Goal: Task Accomplishment & Management: Complete application form

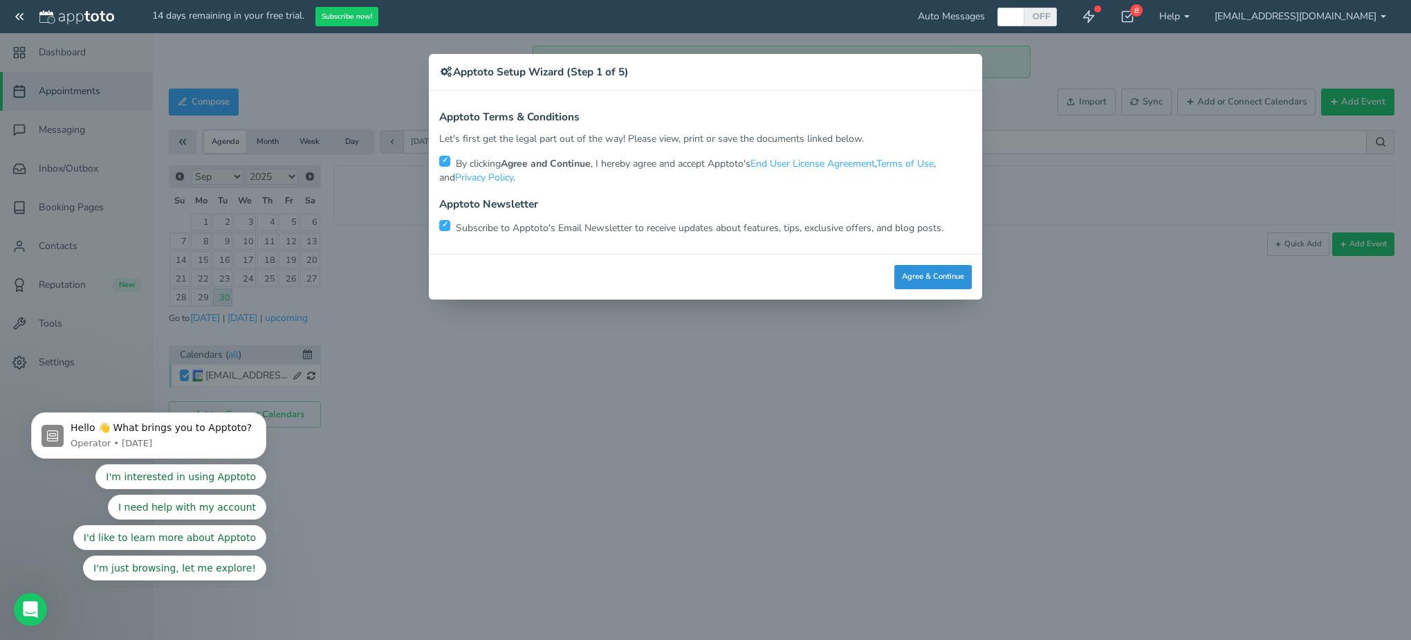
click at [927, 281] on button "Agree & Continue" at bounding box center [932, 277] width 77 height 24
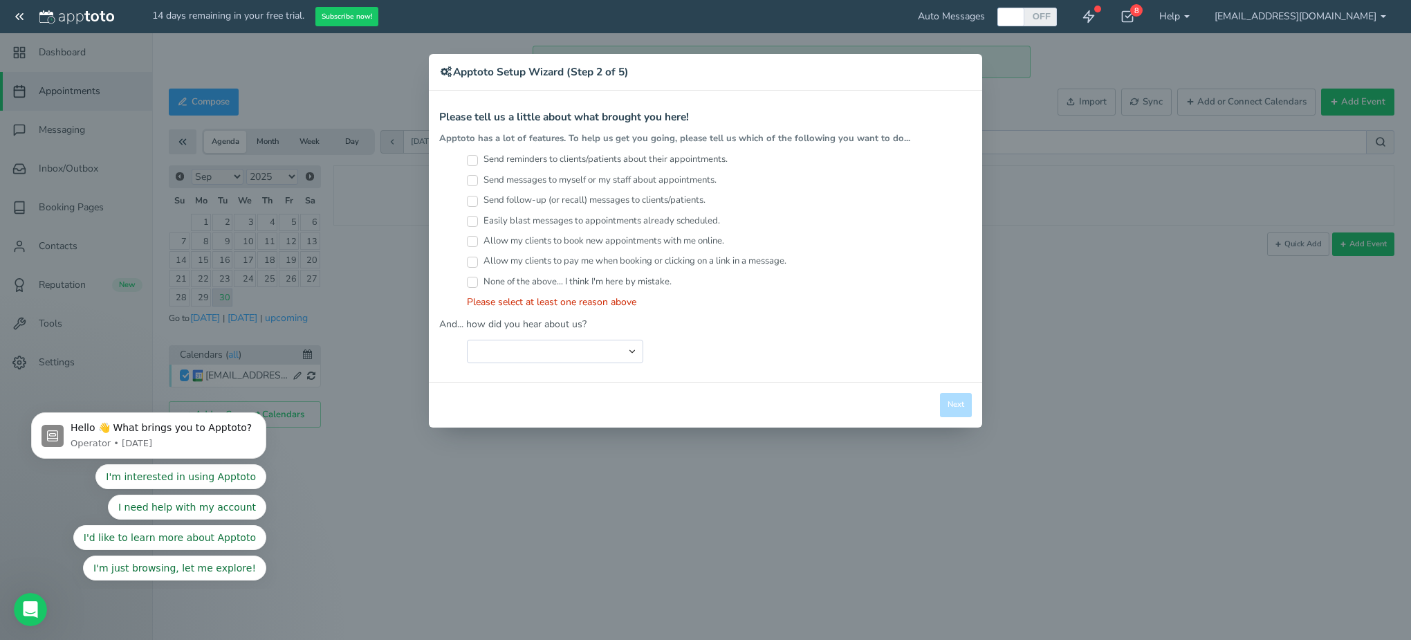
click at [602, 509] on div "× Apptoto Setup Wizard (Step 2 of 5) Apptoto Terms & Conditions Let's first get…" at bounding box center [705, 320] width 1411 height 640
click at [472, 159] on input "Send reminders to clients/patients about their appointments." at bounding box center [472, 160] width 11 height 11
checkbox input "true"
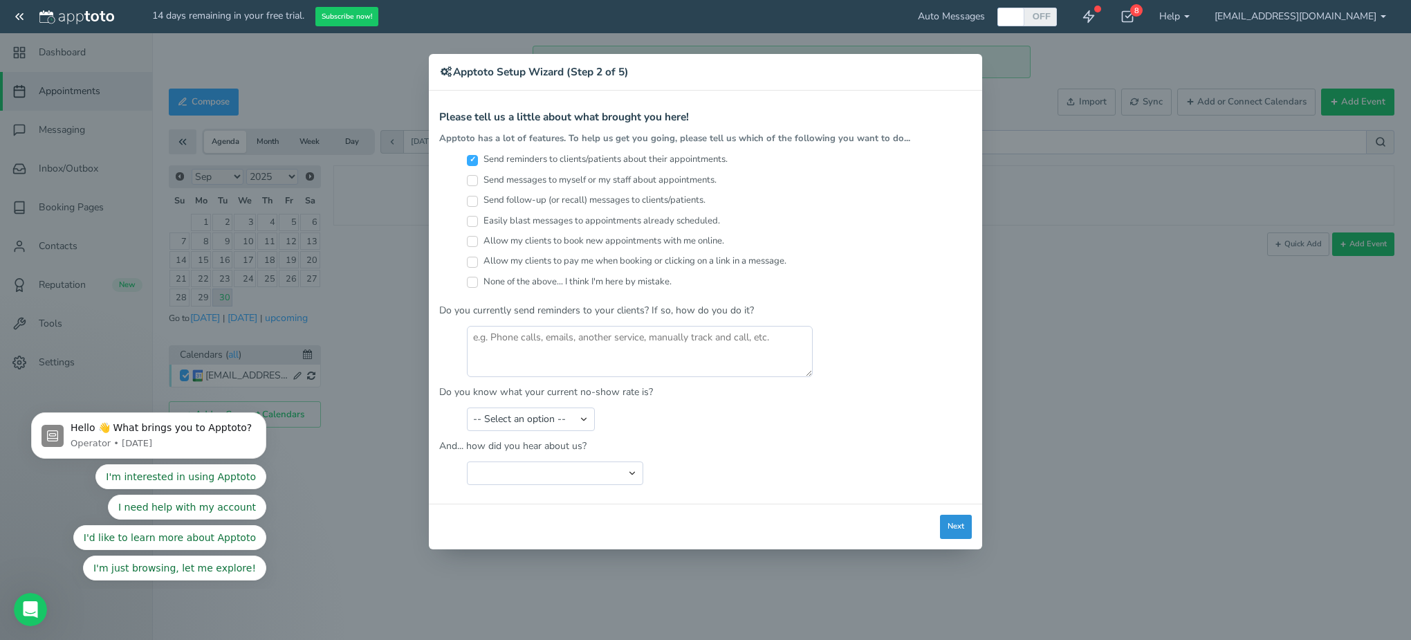
drag, startPoint x: 952, startPoint y: 514, endPoint x: 951, endPoint y: 503, distance: 10.4
click at [951, 515] on button "Next" at bounding box center [956, 527] width 32 height 24
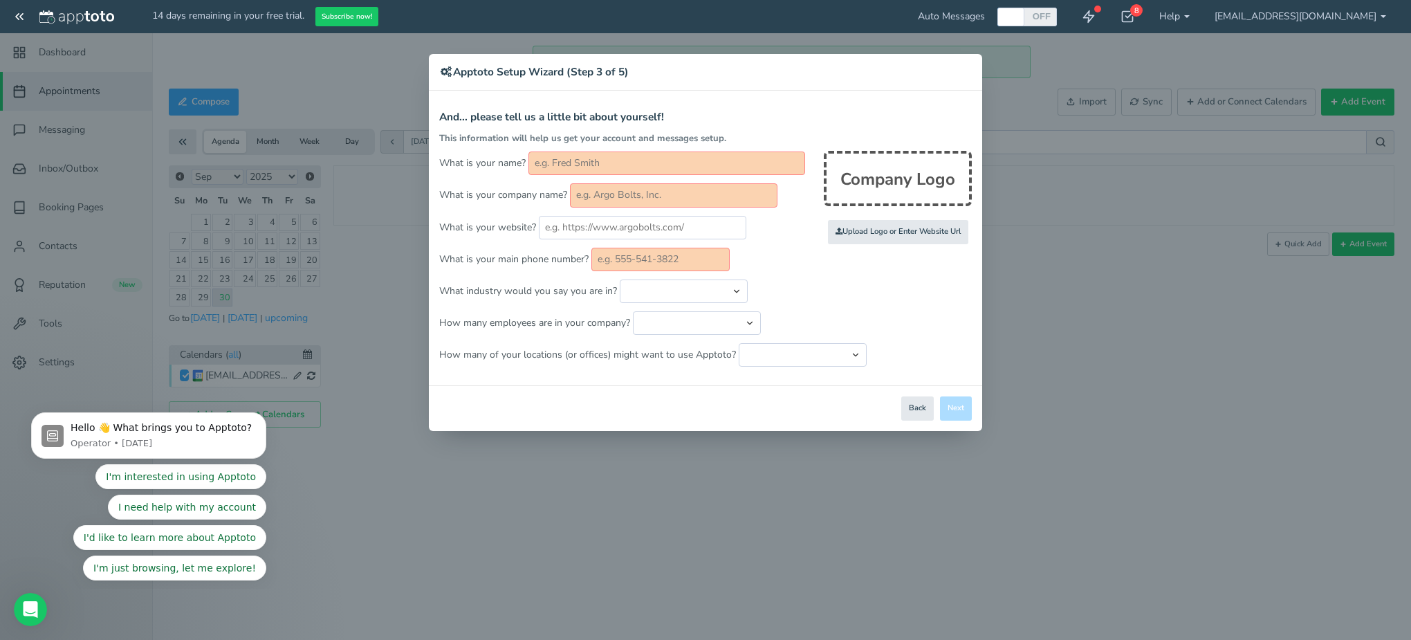
click at [702, 544] on div "× Apptoto Setup Wizard (Step 3 of 5) Apptoto Terms & Conditions Let's first get…" at bounding box center [705, 320] width 1411 height 640
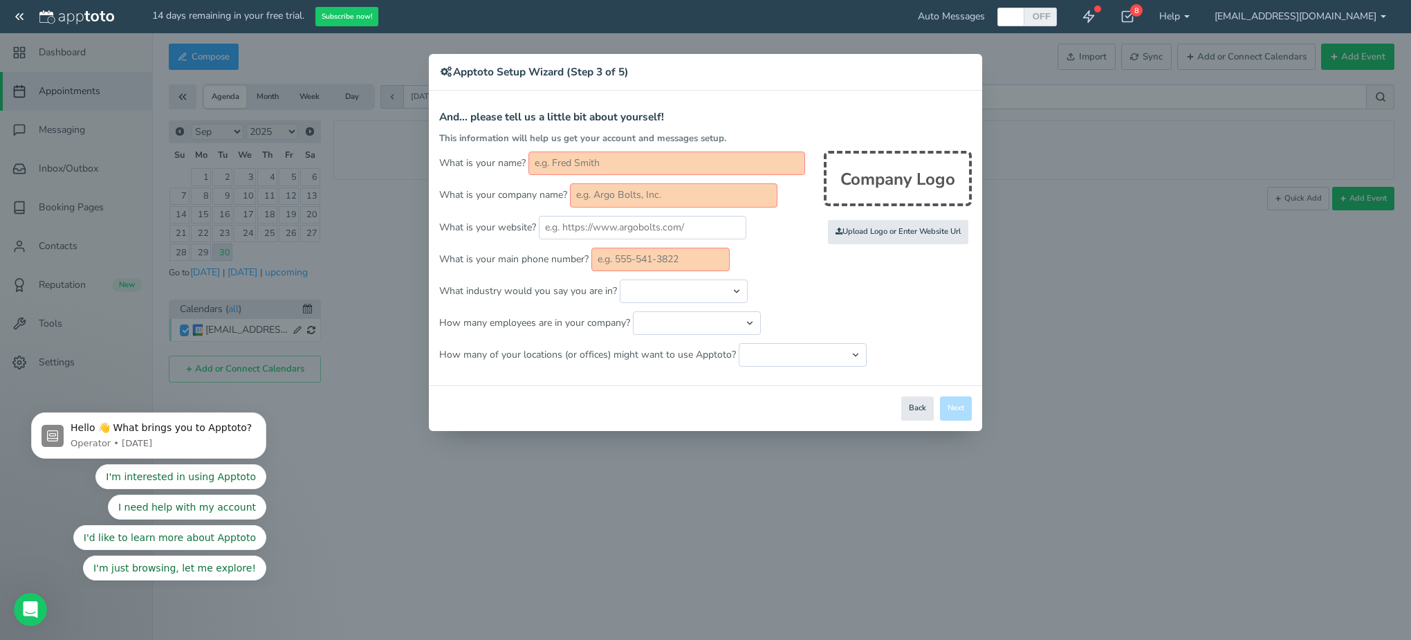
click at [940, 494] on div "× Apptoto Setup Wizard (Step 3 of 5) Apptoto Terms & Conditions Let's first get…" at bounding box center [705, 320] width 1411 height 640
click at [938, 493] on div "× Apptoto Setup Wizard (Step 3 of 5) Apptoto Terms & Conditions Let's first get…" at bounding box center [705, 320] width 1411 height 640
click at [936, 491] on div "× Apptoto Setup Wizard (Step 3 of 5) Apptoto Terms & Conditions Let's first get…" at bounding box center [705, 320] width 1411 height 640
click at [1083, 293] on div "× Apptoto Setup Wizard (Step 3 of 5) Apptoto Terms & Conditions Let's first get…" at bounding box center [705, 320] width 1411 height 640
click at [645, 265] on input "text" at bounding box center [660, 260] width 138 height 24
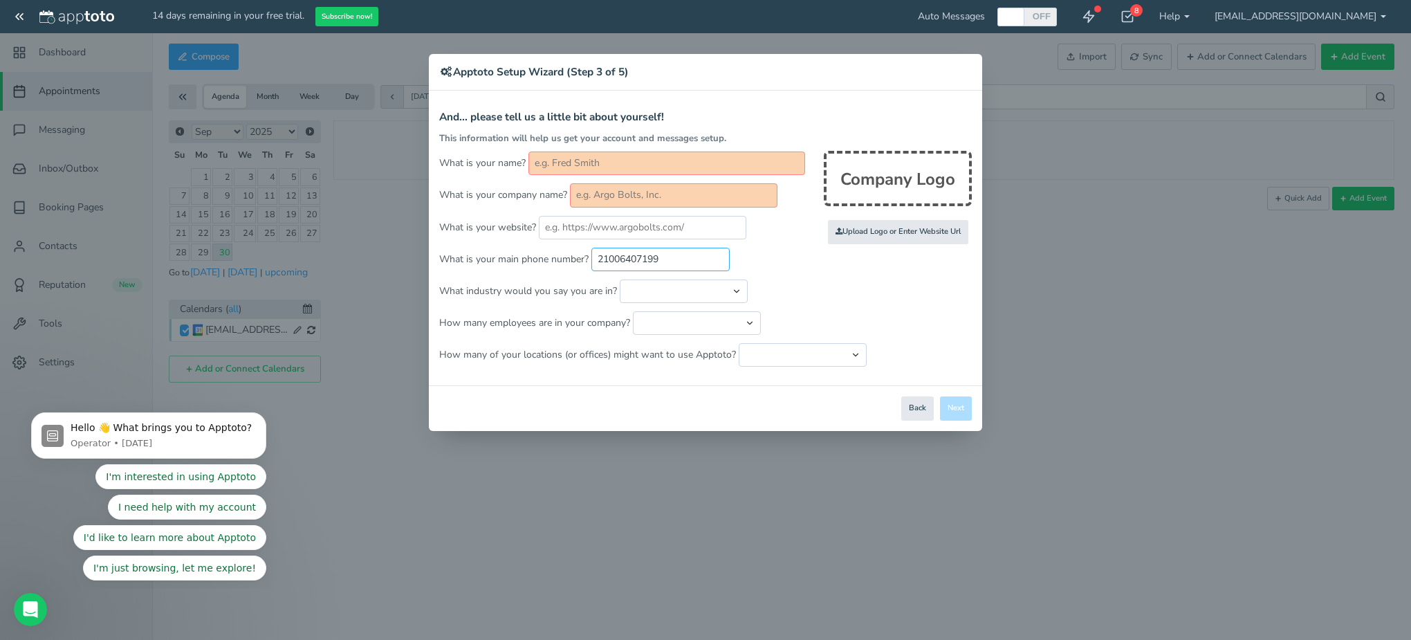
type input "21006407199"
click at [692, 198] on input "text" at bounding box center [673, 195] width 207 height 24
type input "Bellisima LAser HAir Removal"
click at [629, 167] on input "text" at bounding box center [666, 163] width 277 height 24
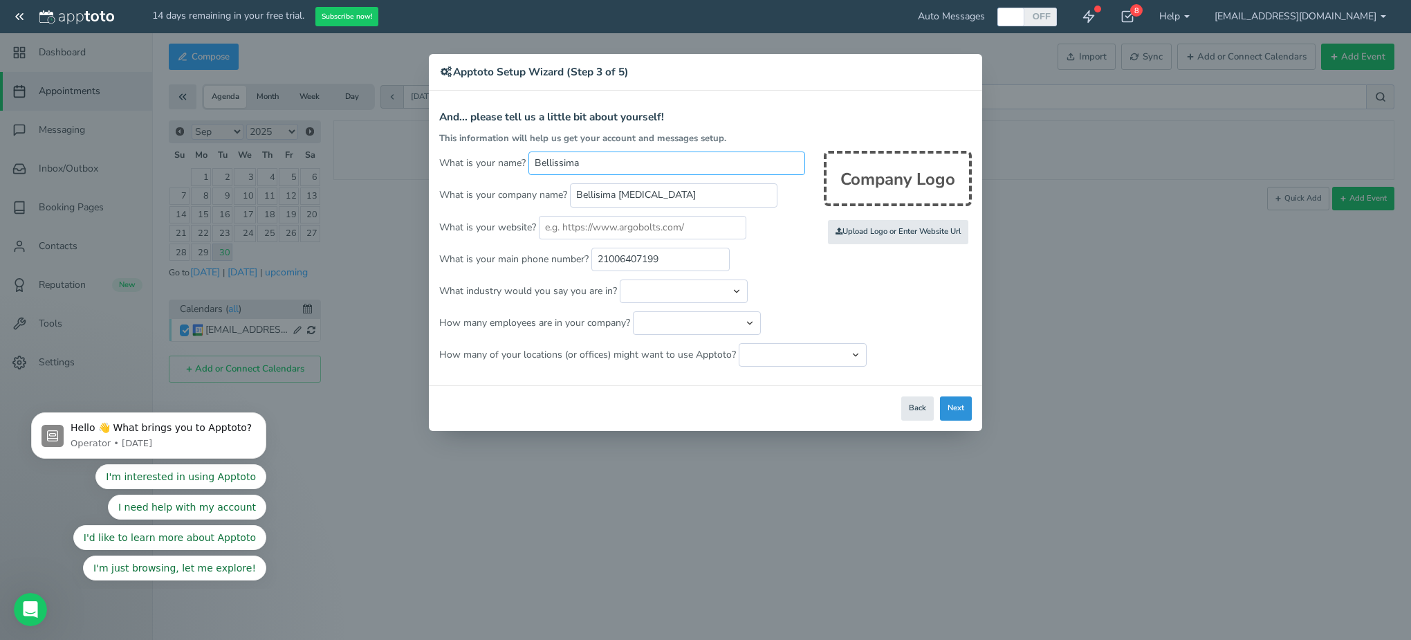
type input "Bellissima"
click at [953, 410] on button "Next" at bounding box center [956, 408] width 32 height 24
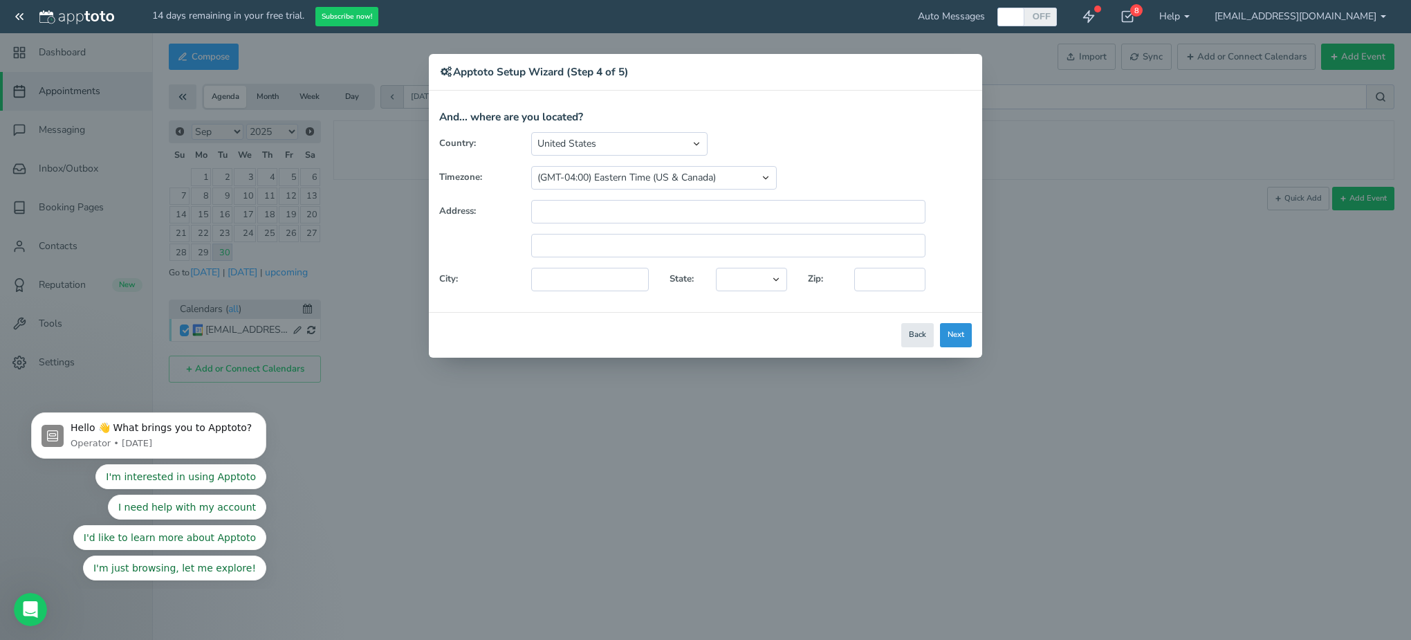
drag, startPoint x: 965, startPoint y: 338, endPoint x: 982, endPoint y: 337, distance: 16.6
click at [974, 338] on div "Close Logout Cancel Back Saving! Save Done Next Agree & Continue" at bounding box center [705, 335] width 553 height 46
drag, startPoint x: 956, startPoint y: 335, endPoint x: 985, endPoint y: 343, distance: 29.5
click at [958, 336] on button "Next" at bounding box center [956, 335] width 32 height 24
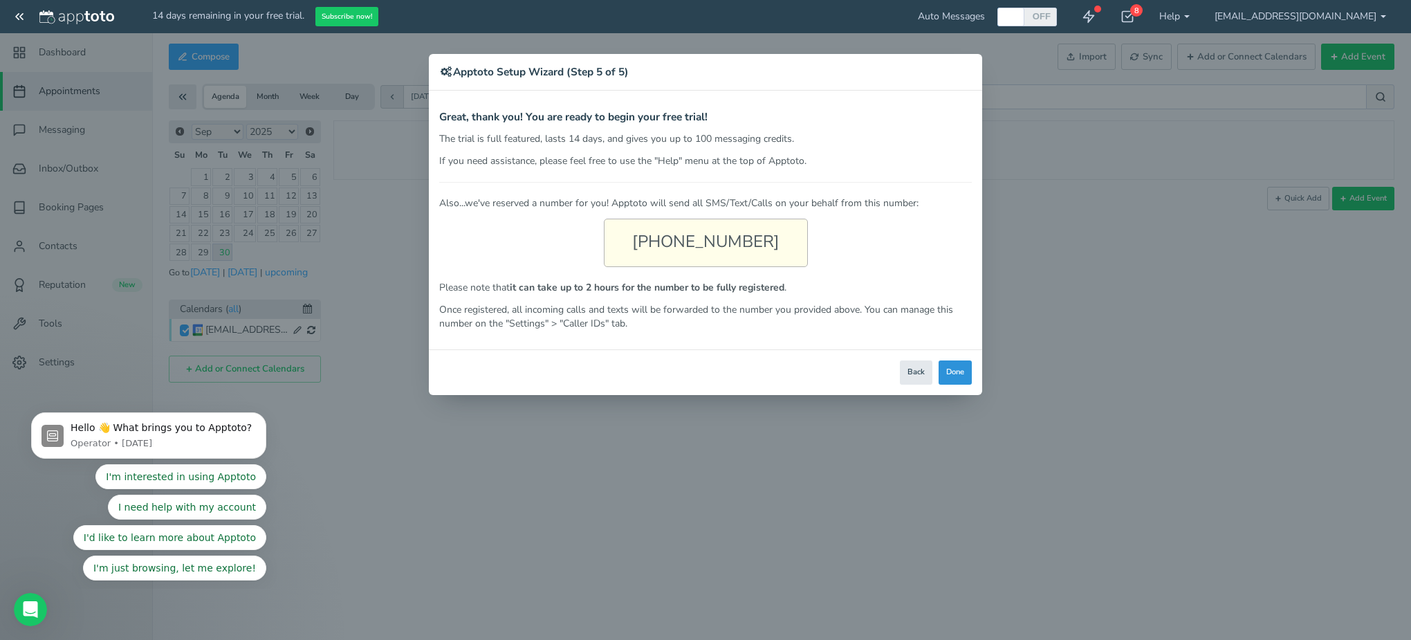
drag, startPoint x: 956, startPoint y: 376, endPoint x: 966, endPoint y: 373, distance: 9.9
click at [958, 375] on button "Done" at bounding box center [954, 372] width 33 height 24
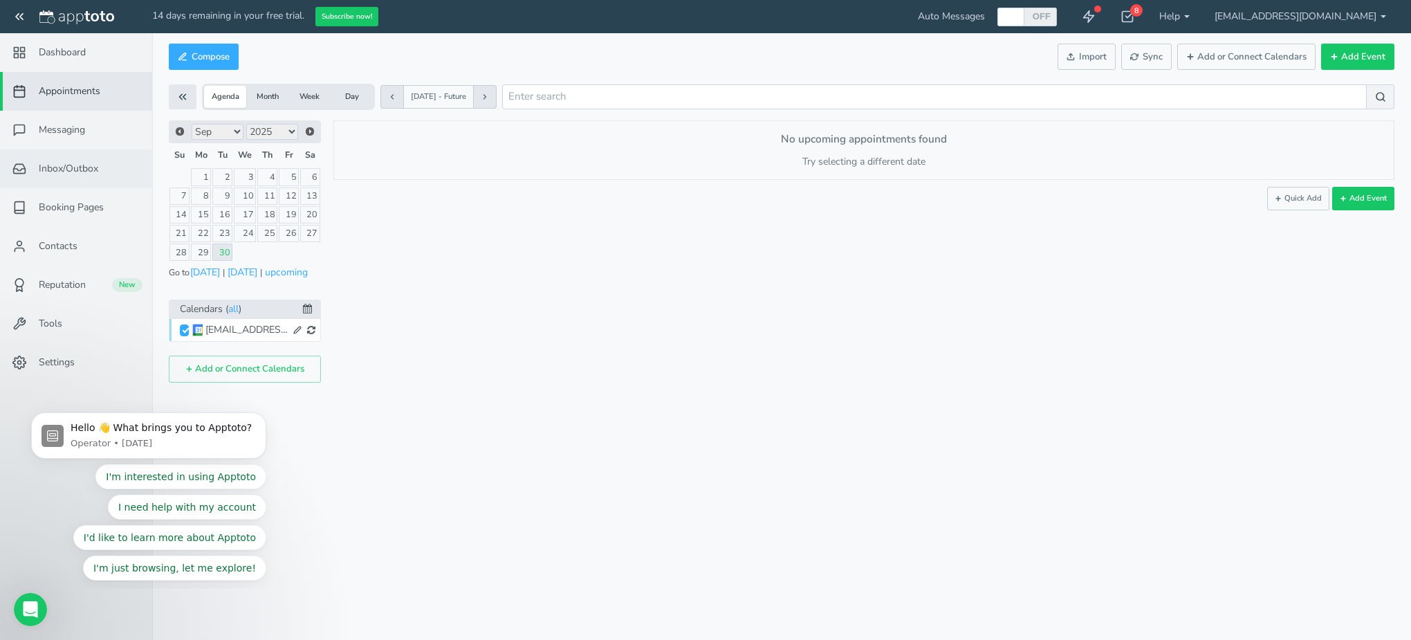
click at [76, 170] on span "Inbox/Outbox" at bounding box center [68, 169] width 59 height 14
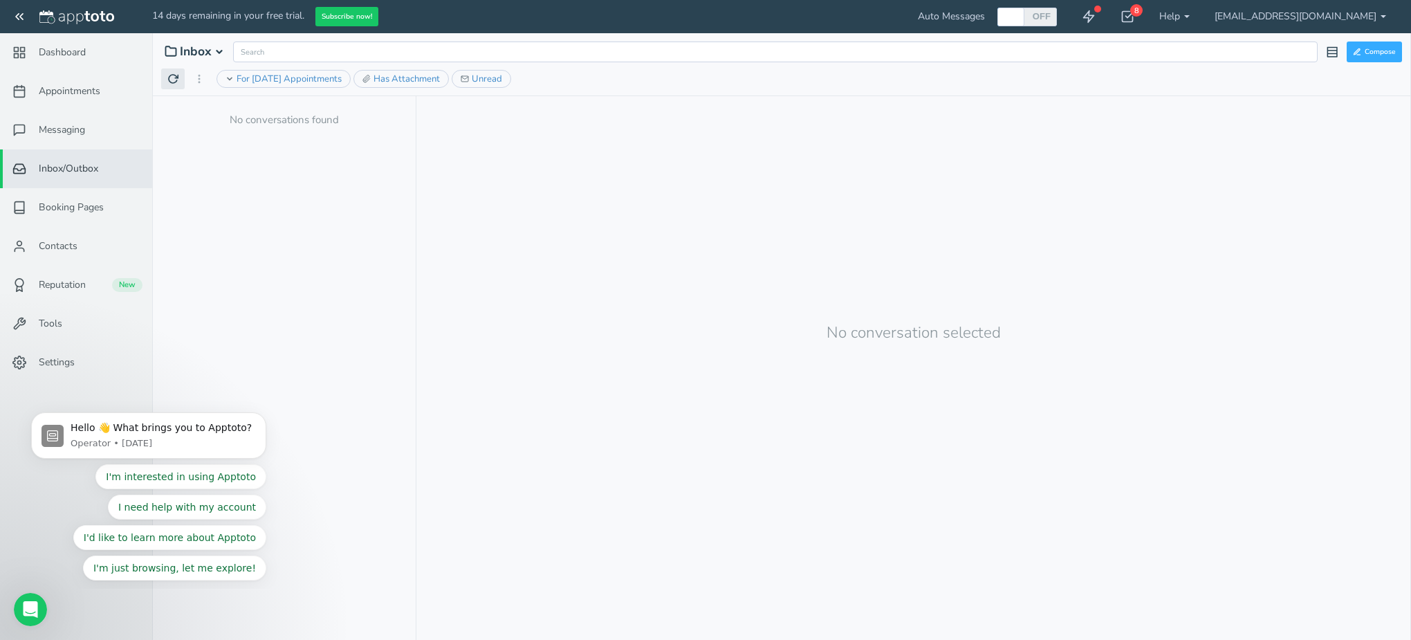
click at [172, 80] on icon at bounding box center [172, 78] width 11 height 11
click at [173, 82] on icon at bounding box center [172, 78] width 11 height 11
click at [1316, 12] on link "[EMAIL_ADDRESS][DOMAIN_NAME]" at bounding box center [1300, 16] width 196 height 33
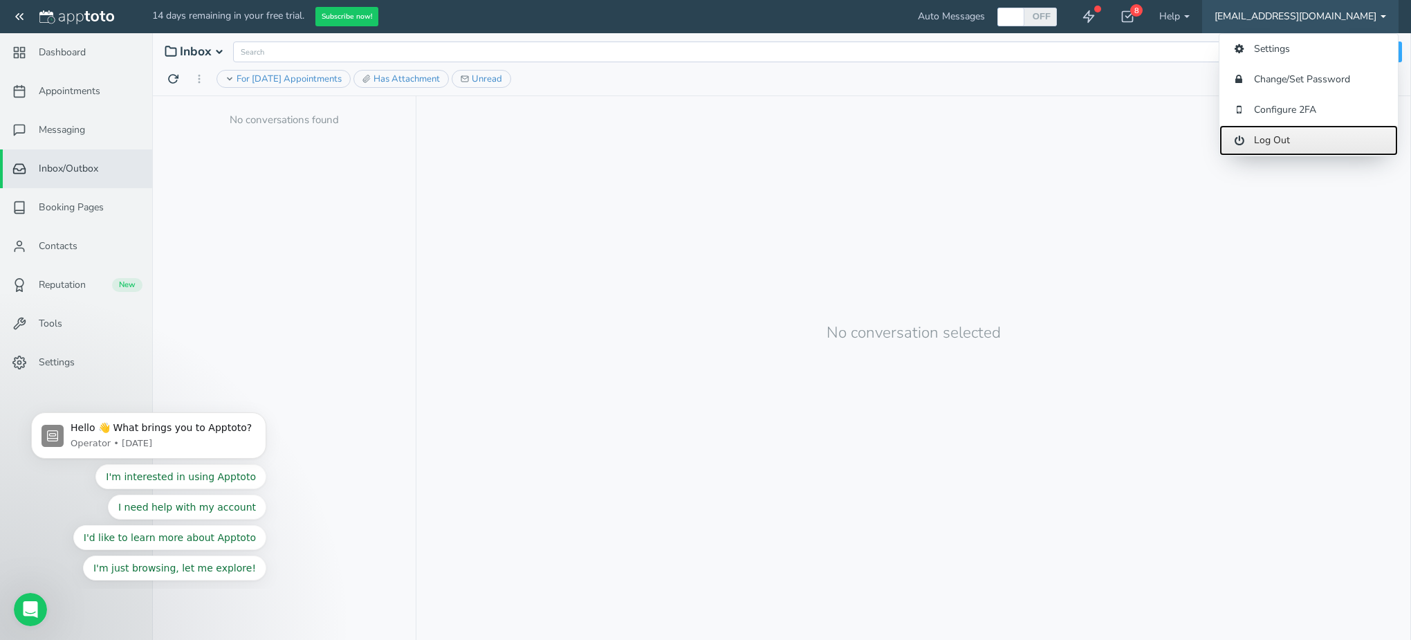
click at [1301, 141] on link "Log Out" at bounding box center [1308, 140] width 178 height 30
